Goal: Task Accomplishment & Management: Use online tool/utility

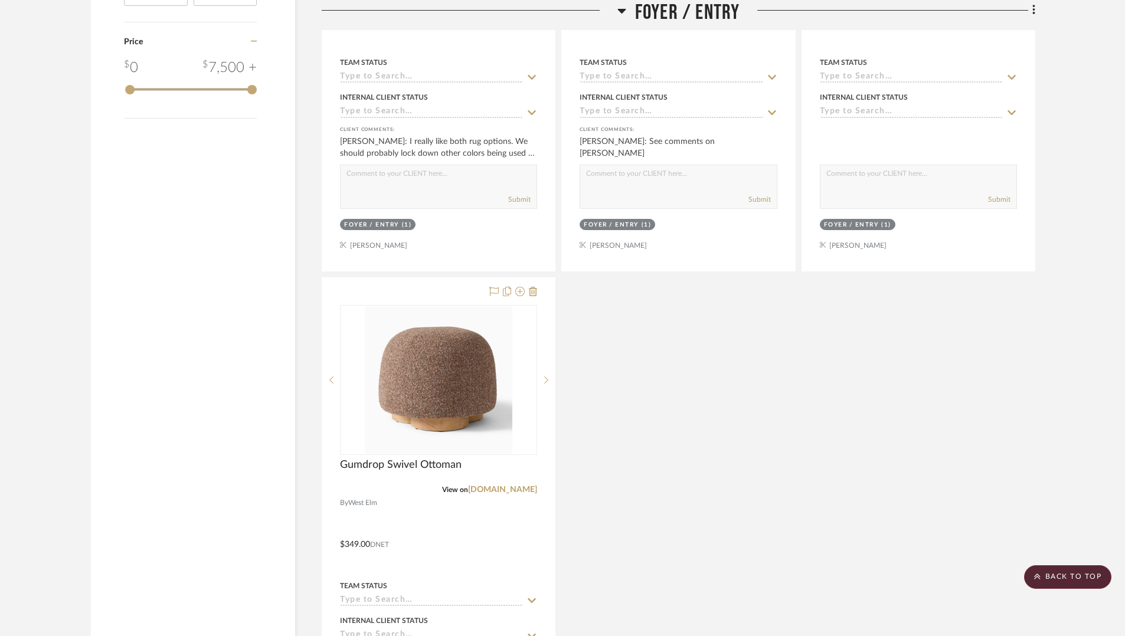
scroll to position [2056, 0]
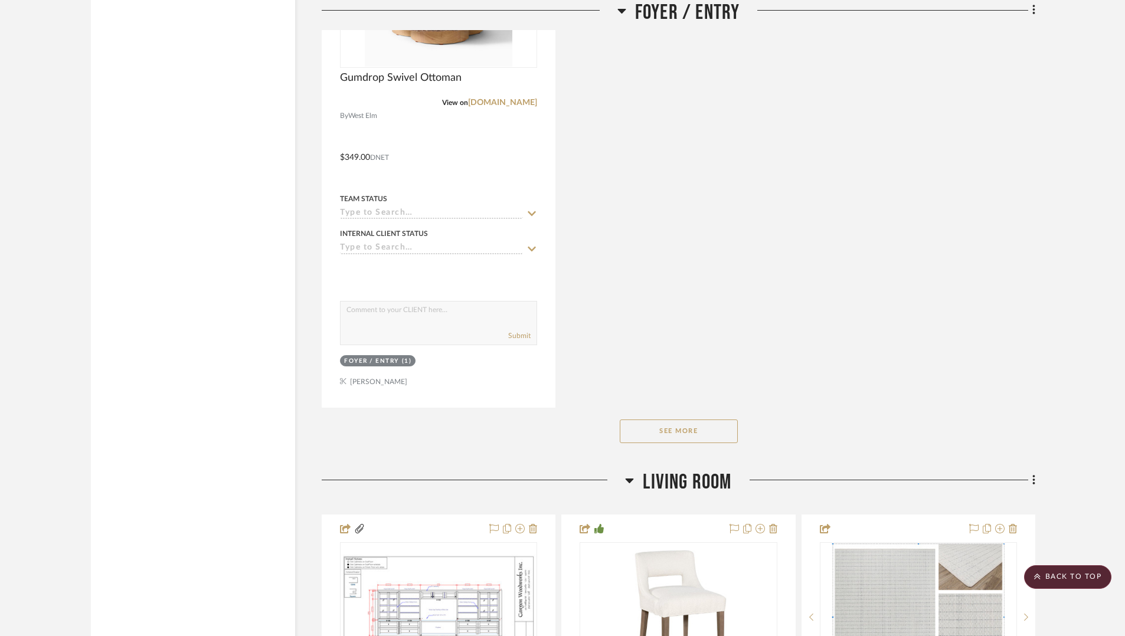
click at [718, 434] on button "See More" at bounding box center [679, 432] width 118 height 24
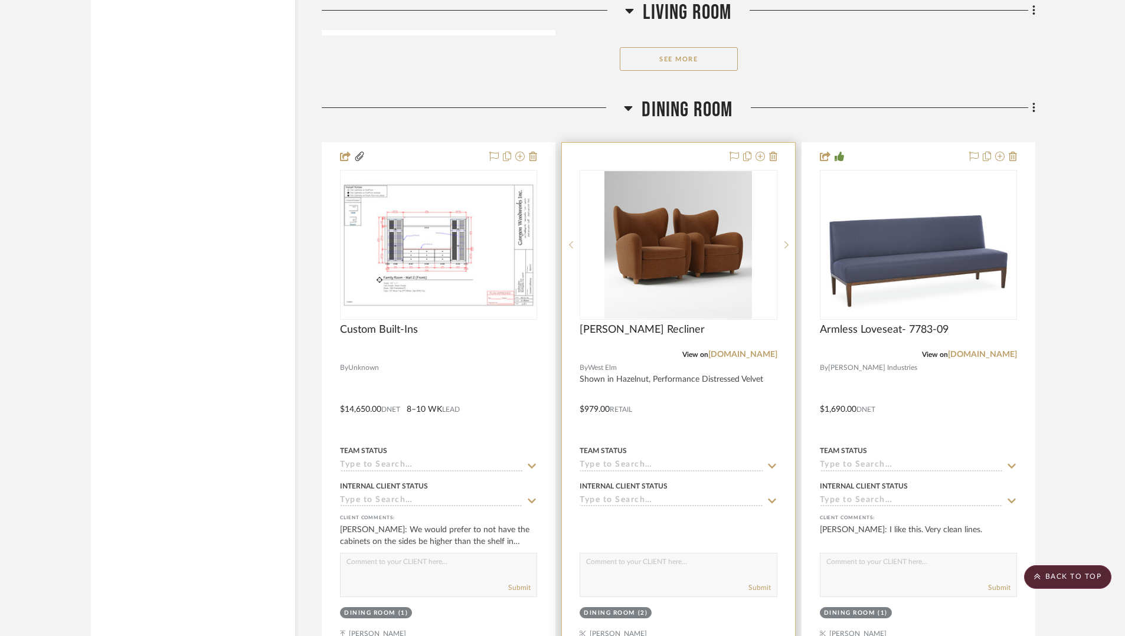
scroll to position [4177, 0]
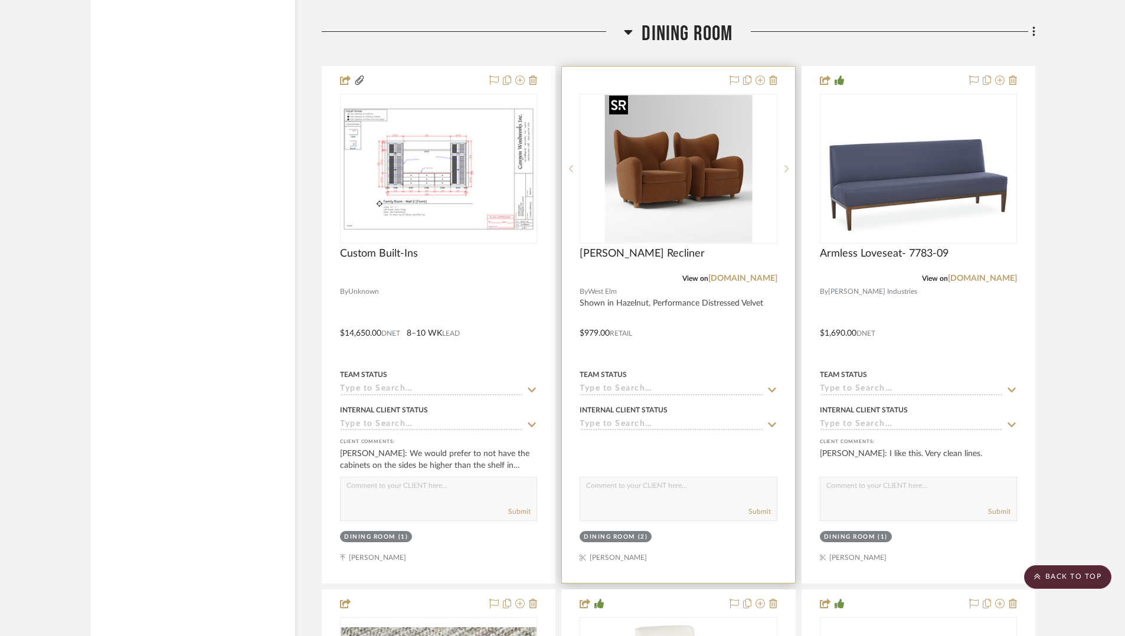
click at [684, 174] on img "0" at bounding box center [678, 169] width 148 height 148
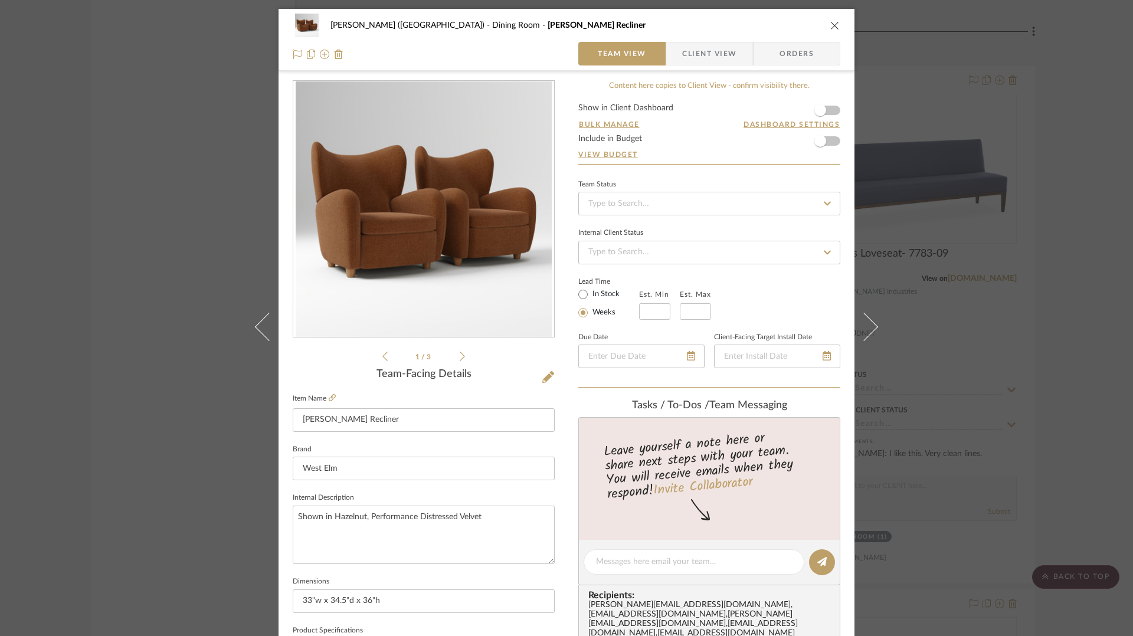
scroll to position [26, 0]
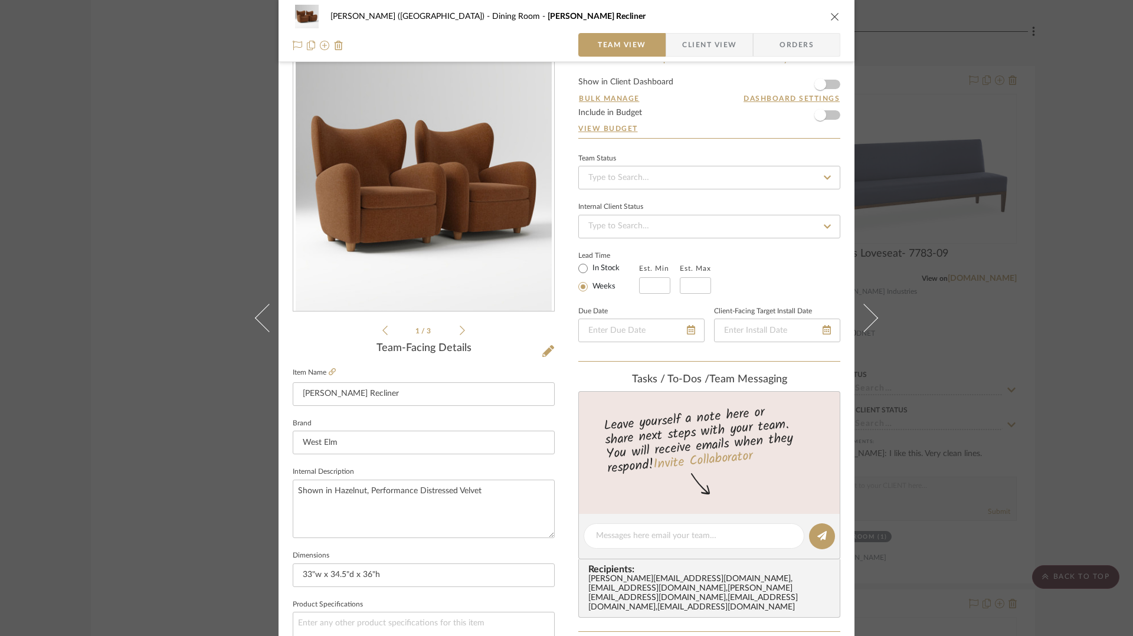
click at [460, 331] on icon at bounding box center [462, 330] width 5 height 9
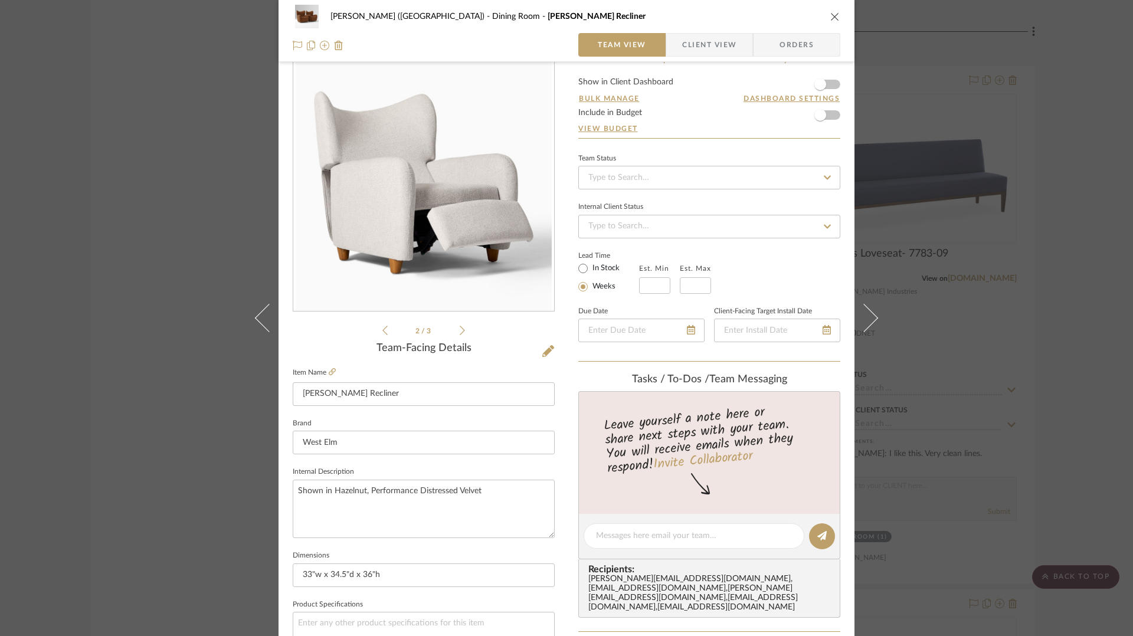
click at [460, 331] on icon at bounding box center [462, 330] width 5 height 9
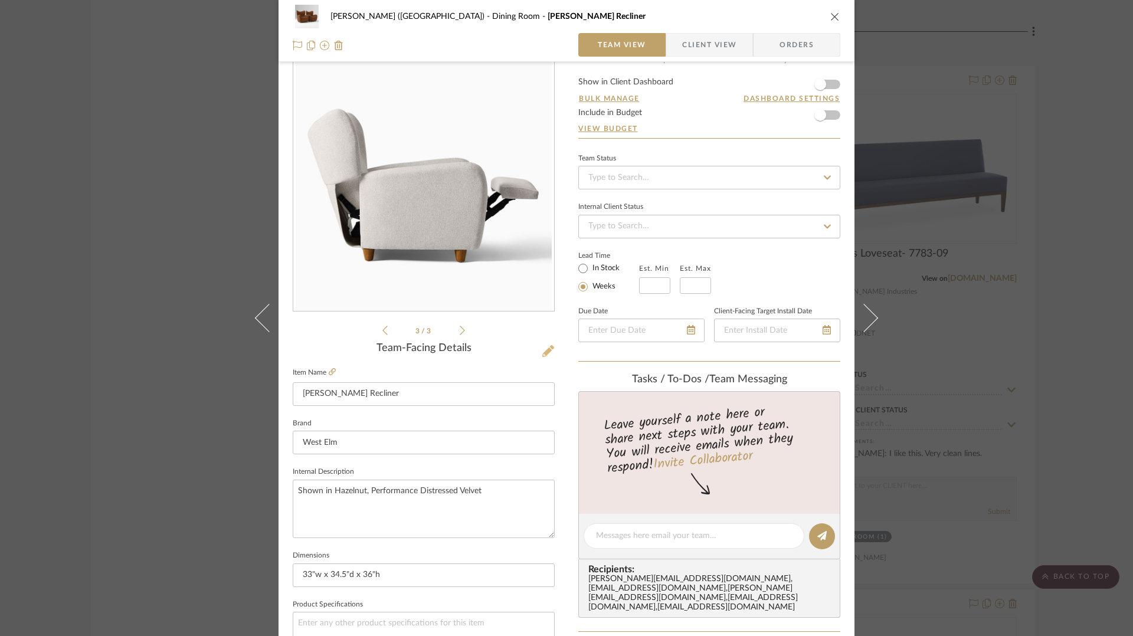
click at [542, 353] on icon at bounding box center [548, 351] width 12 height 12
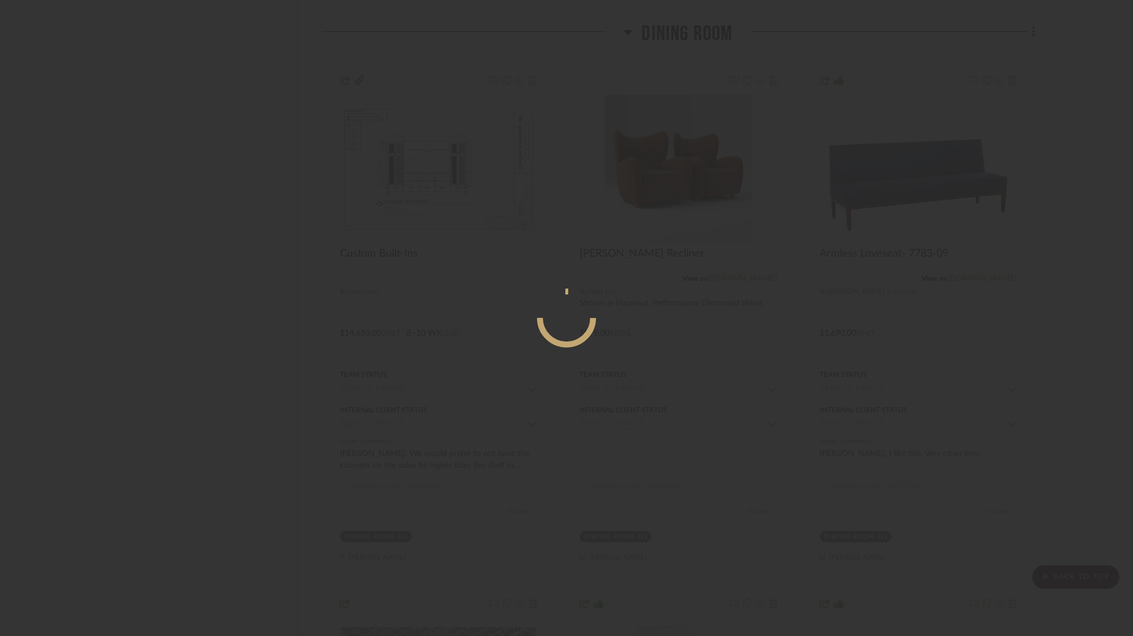
scroll to position [0, 0]
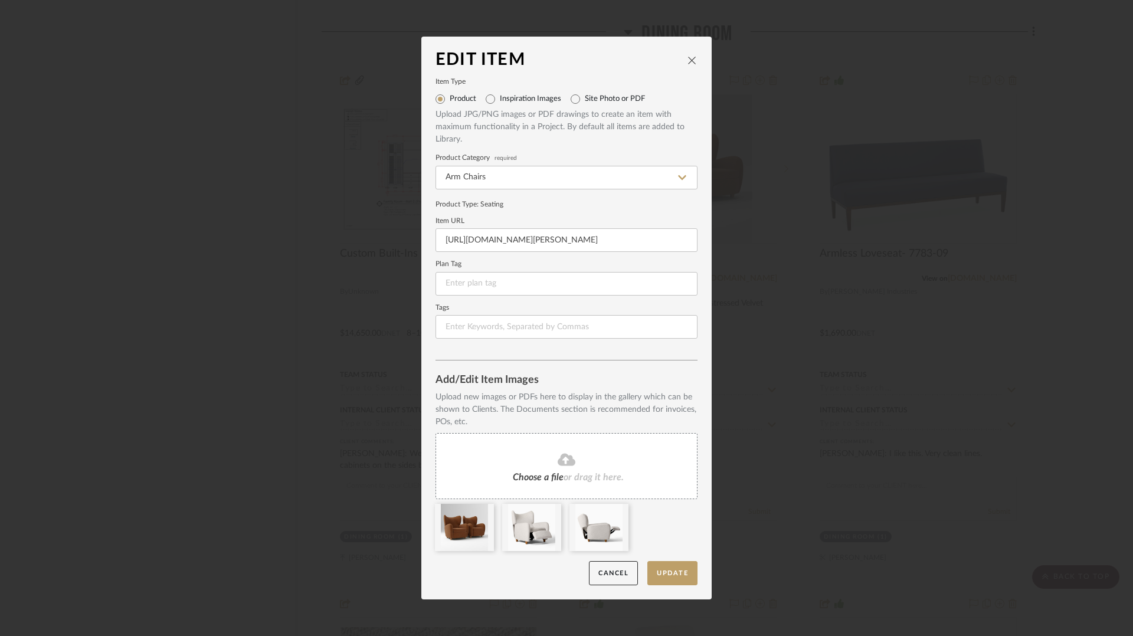
click at [566, 461] on icon at bounding box center [567, 460] width 18 height 12
click at [482, 516] on icon at bounding box center [485, 511] width 8 height 9
click at [666, 574] on button "Update" at bounding box center [672, 573] width 50 height 24
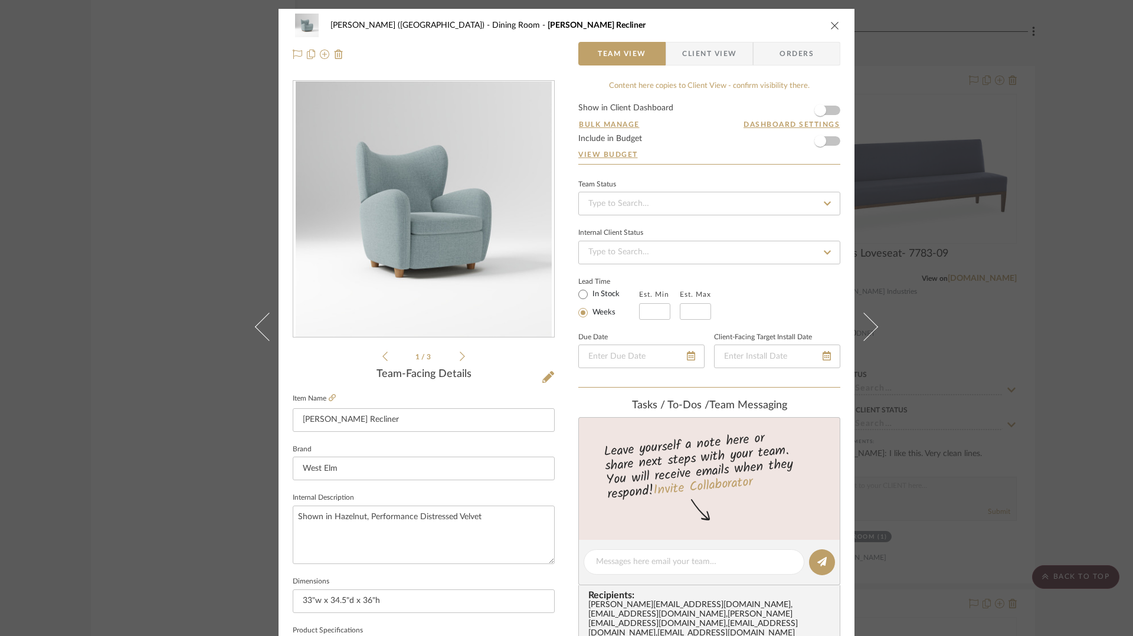
click at [1055, 162] on div "[PERSON_NAME] (Main House) Dining Room [PERSON_NAME] Recliner Team View Client …" at bounding box center [566, 318] width 1133 height 636
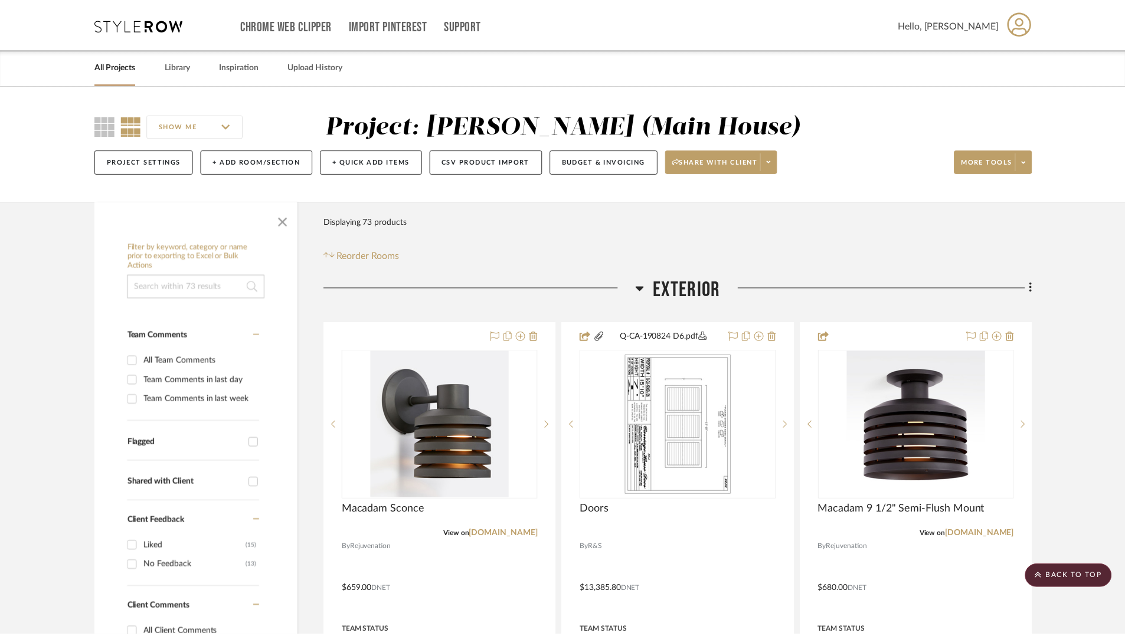
scroll to position [4177, 0]
